Goal: Task Accomplishment & Management: Use online tool/utility

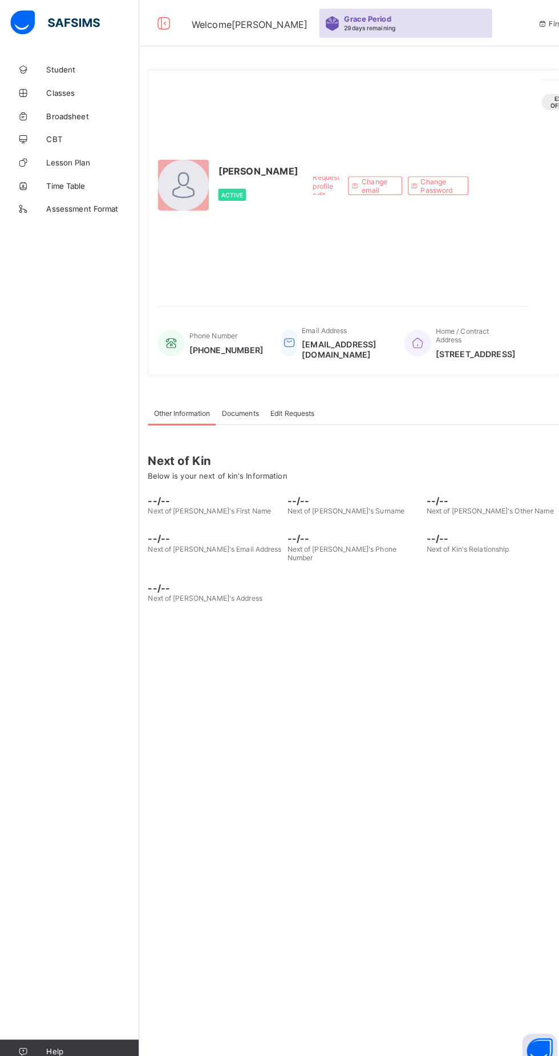
click at [51, 136] on span "CBT" at bounding box center [91, 136] width 91 height 9
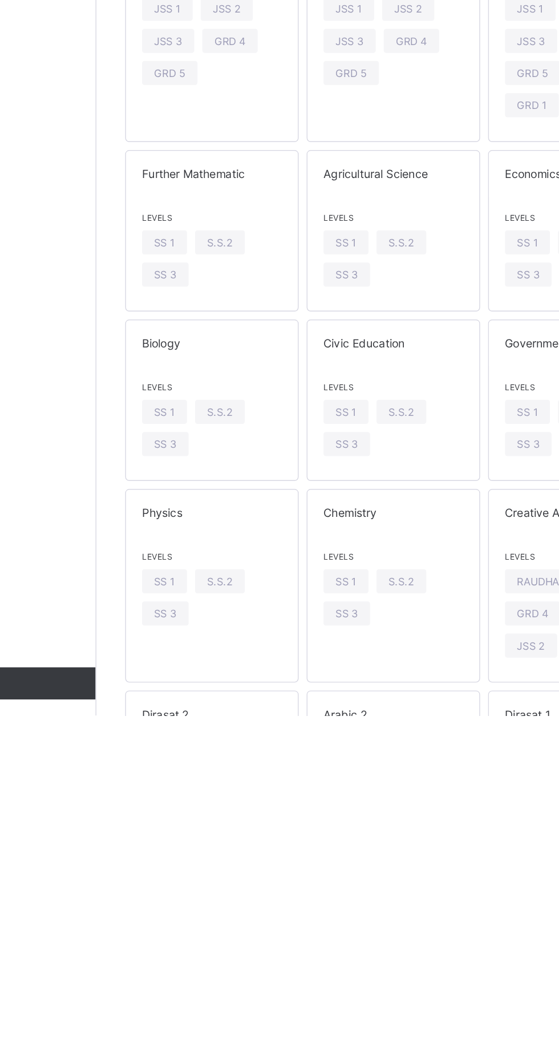
scroll to position [310, 0]
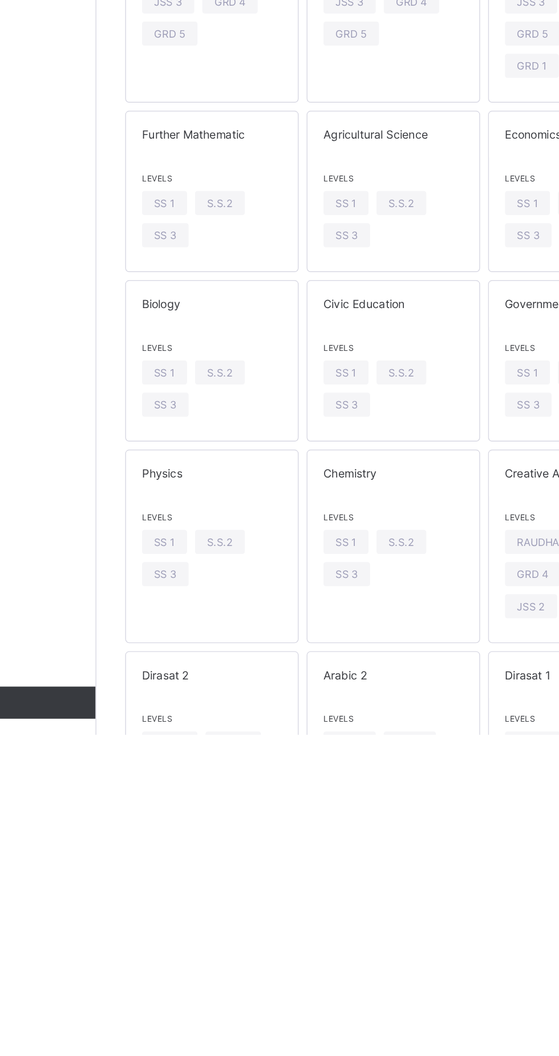
click at [316, 818] on span "SS 3" at bounding box center [315, 822] width 16 height 9
